Goal: Information Seeking & Learning: Learn about a topic

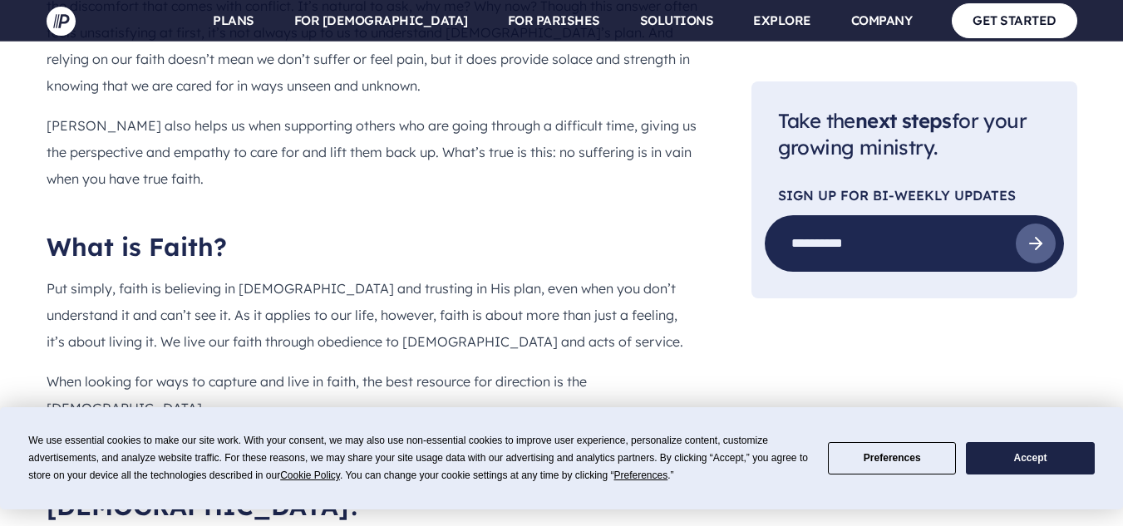
scroll to position [1247, 0]
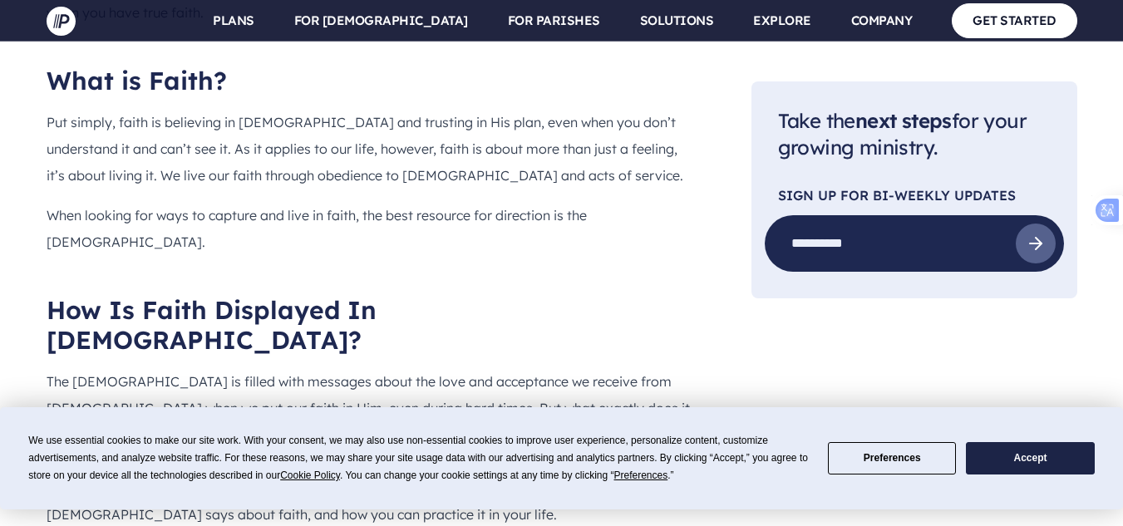
drag, startPoint x: 275, startPoint y: 238, endPoint x: 71, endPoint y: 209, distance: 205.6
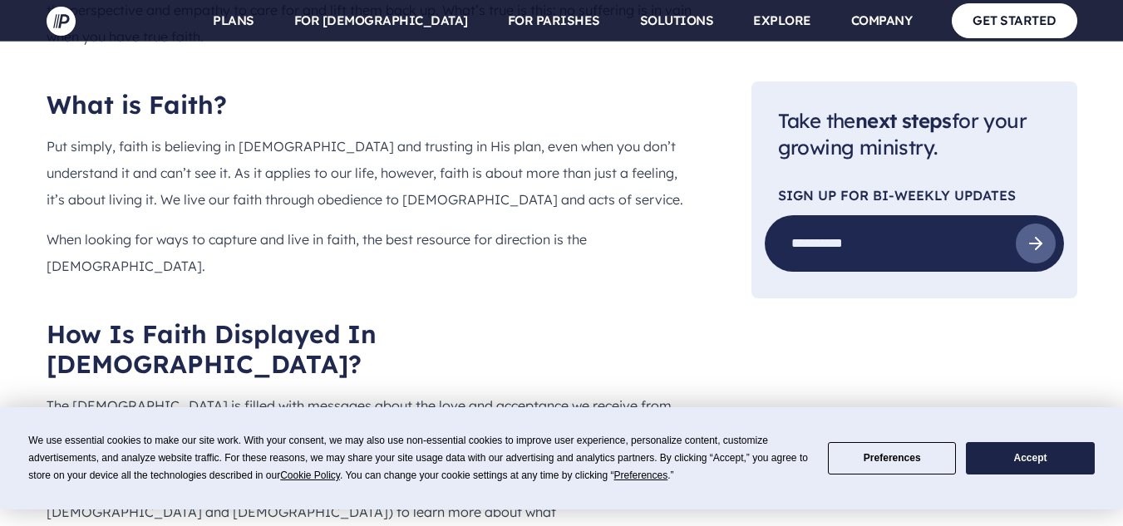
scroll to position [1371, 0]
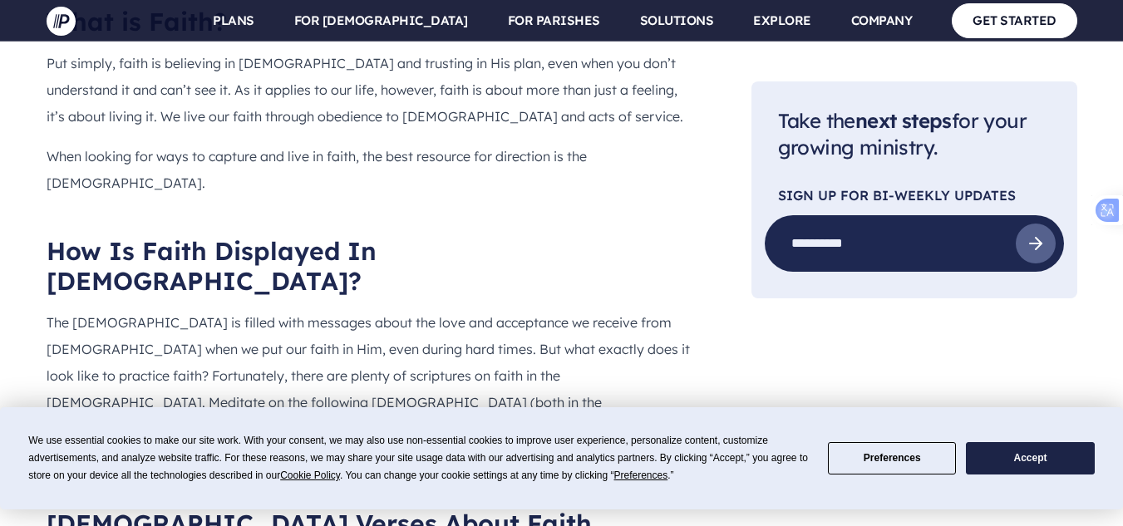
drag, startPoint x: 548, startPoint y: 264, endPoint x: 53, endPoint y: 244, distance: 495.0
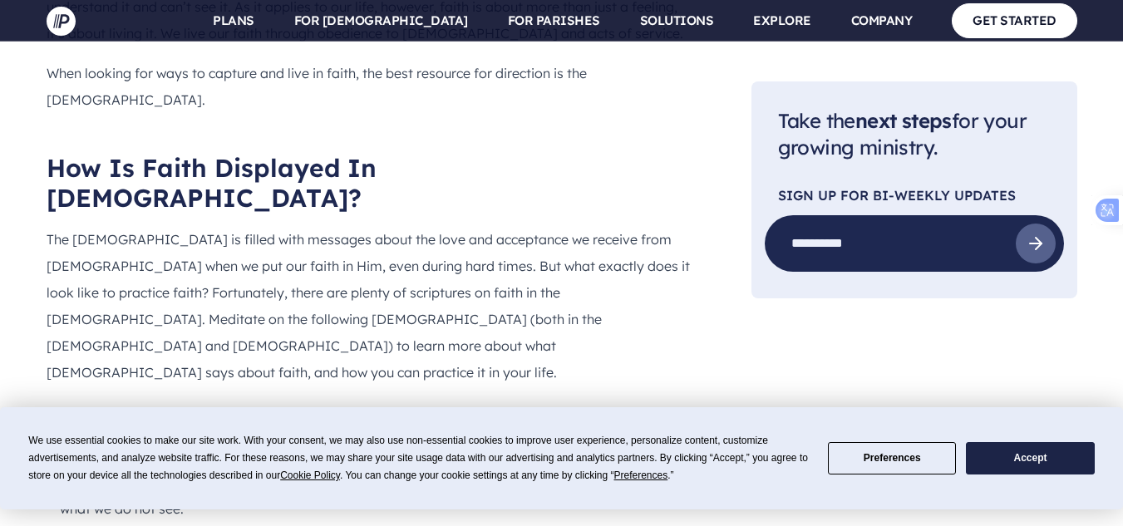
drag, startPoint x: 372, startPoint y: 278, endPoint x: 167, endPoint y: 234, distance: 209.0
drag, startPoint x: 382, startPoint y: 273, endPoint x: 70, endPoint y: 242, distance: 314.1
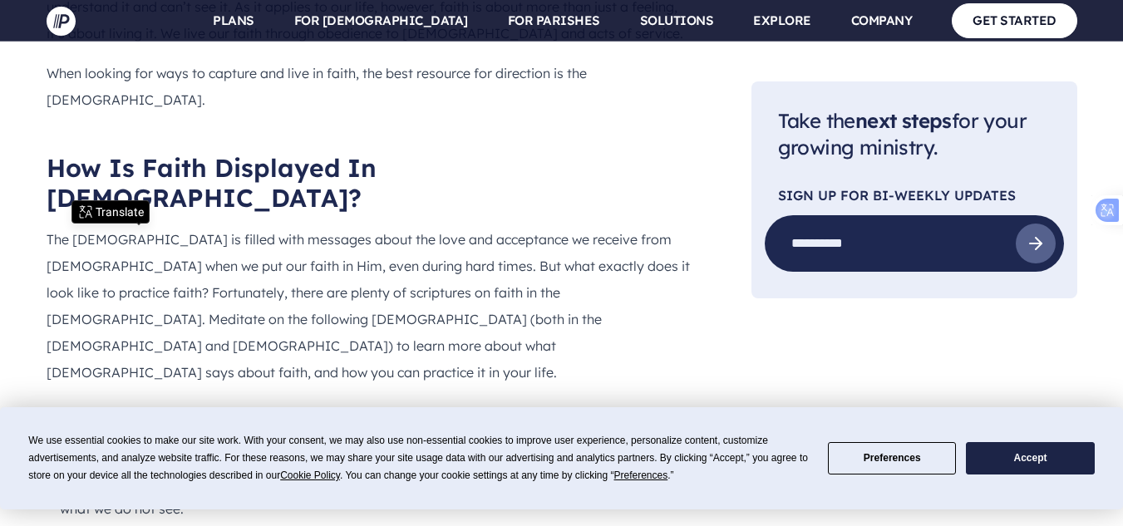
copy li "(1 [PERSON_NAME] 1:8-9) Though you have not seen him, you love him; and even th…"
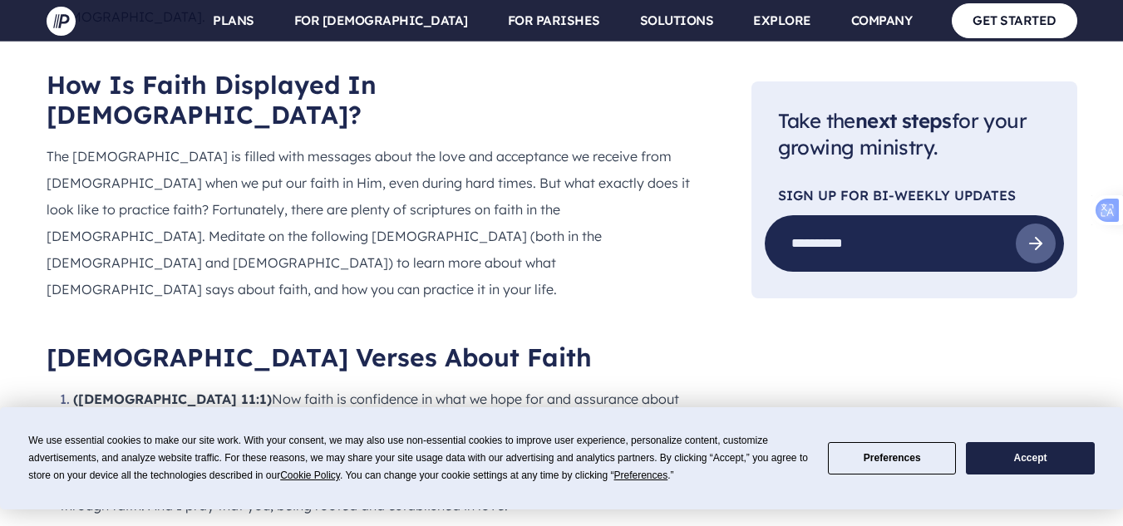
drag, startPoint x: 670, startPoint y: 251, endPoint x: 70, endPoint y: 239, distance: 600.3
copy li "([PERSON_NAME][DEMOGRAPHIC_DATA]:25-26) [PERSON_NAME] said to her, “I am the re…"
drag, startPoint x: 363, startPoint y: 371, endPoint x: 71, endPoint y: 353, distance: 293.1
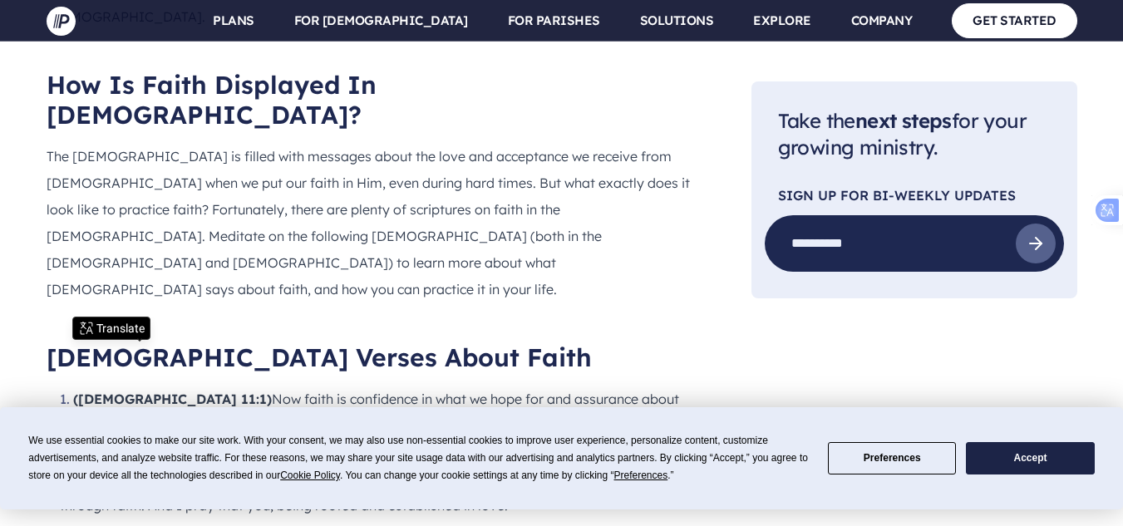
copy li "([PERSON_NAME][DEMOGRAPHIC_DATA]:35) Then [PERSON_NAME] declared, “I am the bre…"
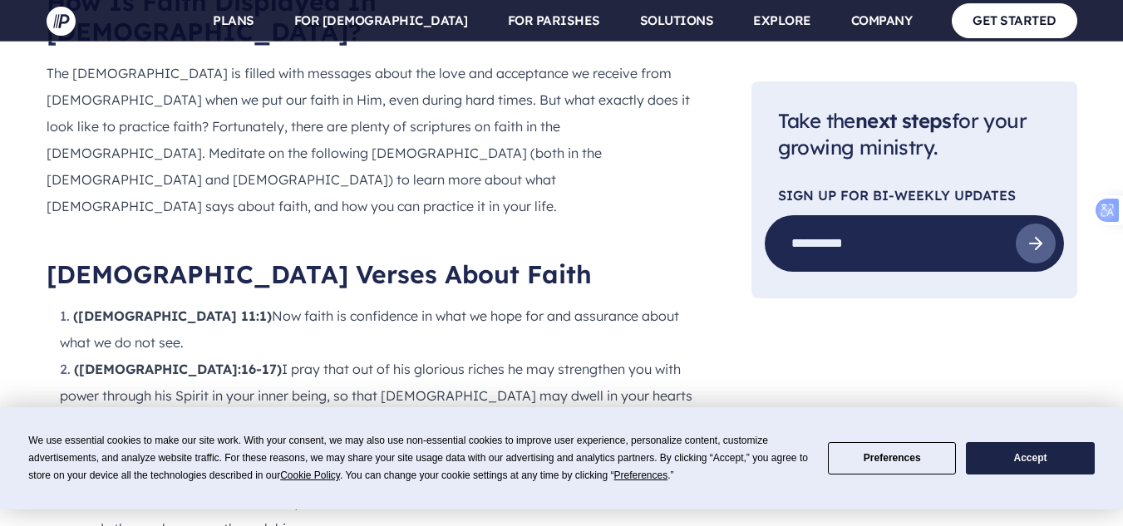
scroll to position [1703, 0]
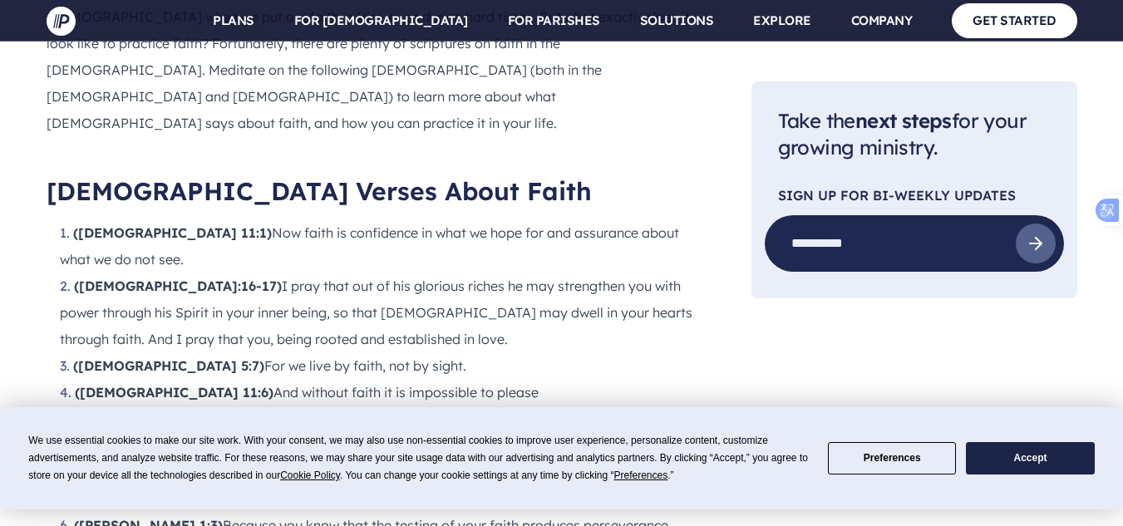
drag, startPoint x: 526, startPoint y: 288, endPoint x: 67, endPoint y: 262, distance: 459.6
copy li "(Romans 1:17) For in the gospel the righteousness of God is revealed—a righteou…"
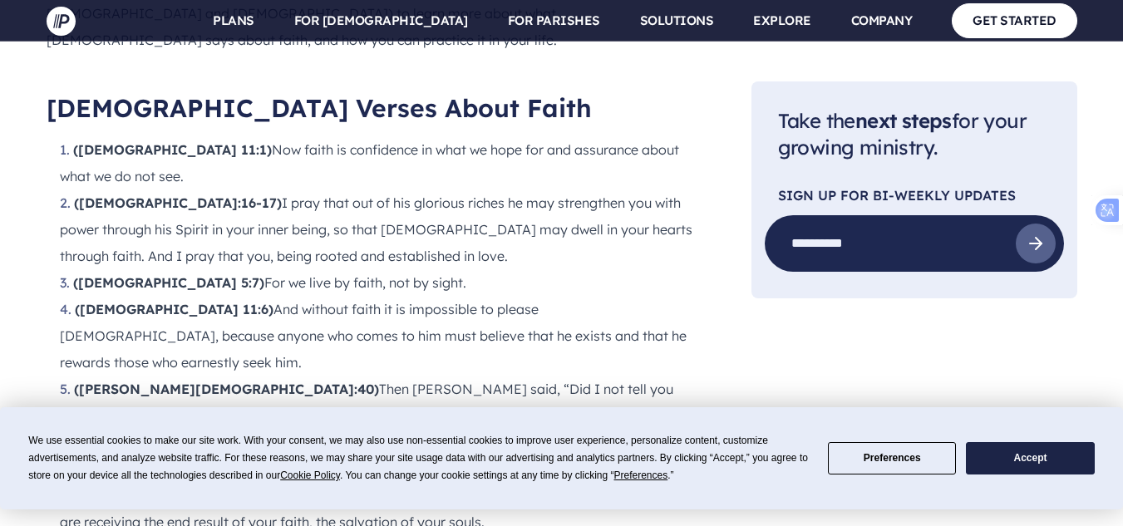
drag, startPoint x: 562, startPoint y: 342, endPoint x: 71, endPoint y: 310, distance: 492.3
